Goal: Contribute content

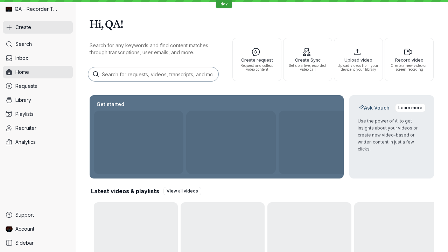
click at [38, 27] on button "Create" at bounding box center [38, 27] width 70 height 13
